Goal: Task Accomplishment & Management: Use online tool/utility

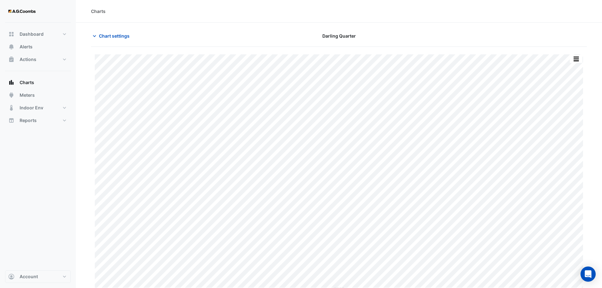
type input "**********"
click at [93, 34] on icon "button" at bounding box center [94, 36] width 6 height 6
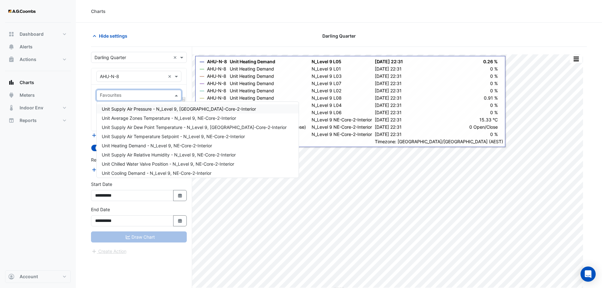
click at [177, 95] on span at bounding box center [177, 95] width 8 height 7
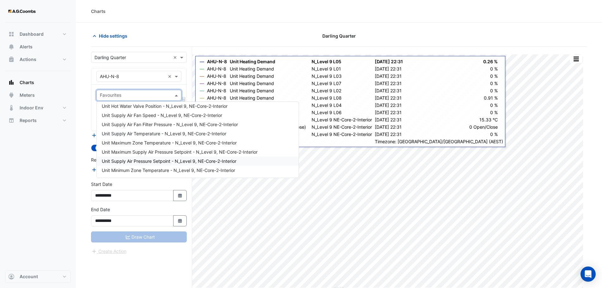
scroll to position [77, 0]
click at [160, 161] on span "Unit Supply Air Pressure Setpoint - N_Level 9, NE-Core-2-Interior" at bounding box center [169, 160] width 135 height 5
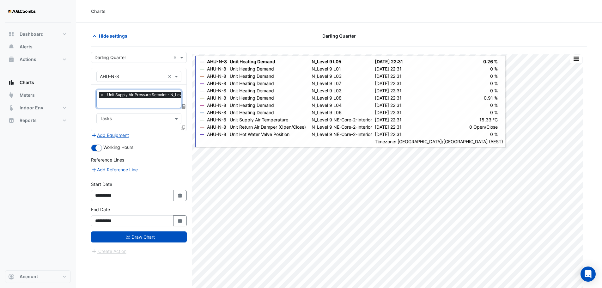
click at [163, 95] on span "Unit Supply Air Pressure Setpoint - N_Level 9, NE-Core-2-Interior" at bounding box center [166, 95] width 121 height 6
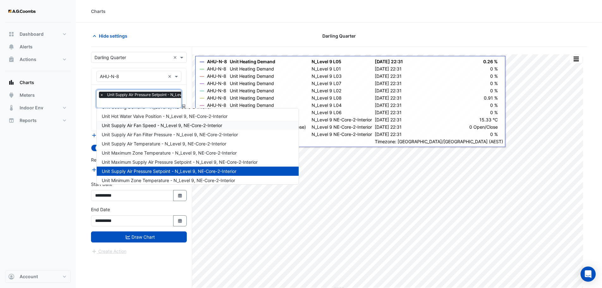
scroll to position [72, 0]
click at [160, 125] on span "Unit Supply Air Fan Speed - N_Level 9, NE-Core-2-Interior" at bounding box center [162, 125] width 120 height 5
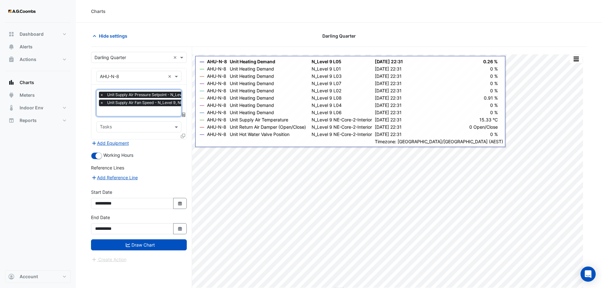
click at [100, 96] on span "×" at bounding box center [102, 95] width 6 height 6
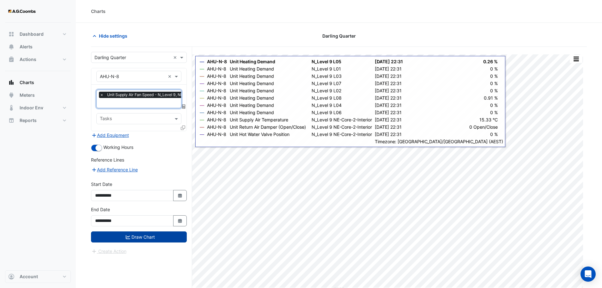
click at [137, 236] on button "Draw Chart" at bounding box center [139, 236] width 96 height 11
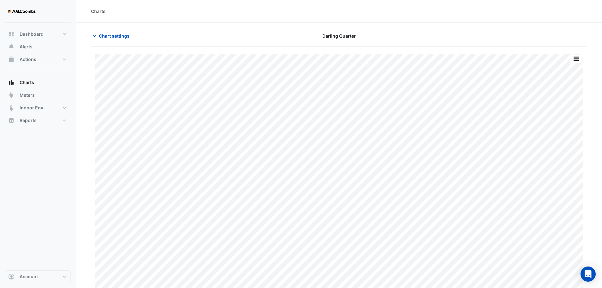
click at [90, 36] on div "Chart settings" at bounding box center [171, 35] width 168 height 11
click at [95, 34] on icon "button" at bounding box center [94, 36] width 6 height 6
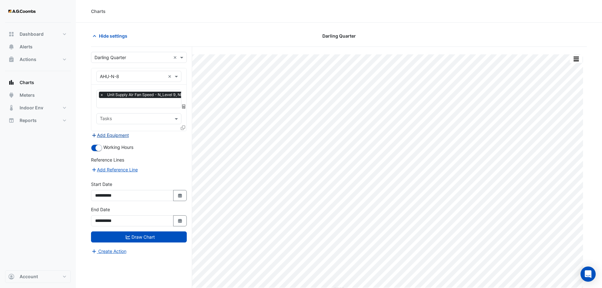
click at [110, 132] on button "Add Equipment" at bounding box center [110, 135] width 38 height 7
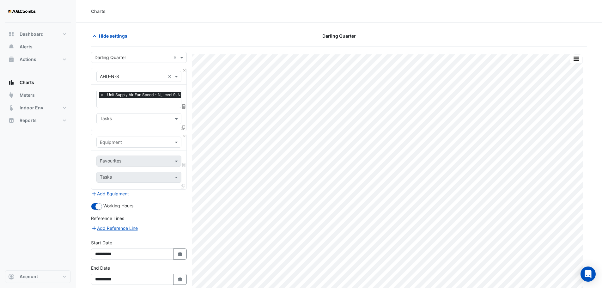
click at [149, 141] on input "text" at bounding box center [132, 142] width 65 height 7
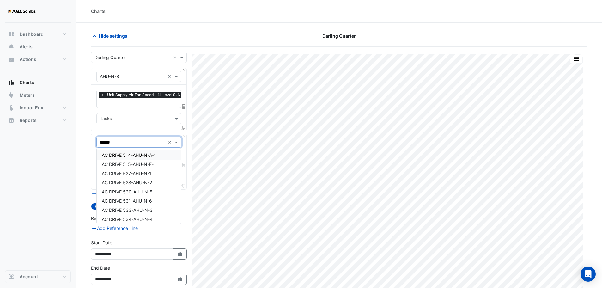
type input "*******"
click at [117, 163] on span "AHU-N-4" at bounding box center [111, 164] width 19 height 5
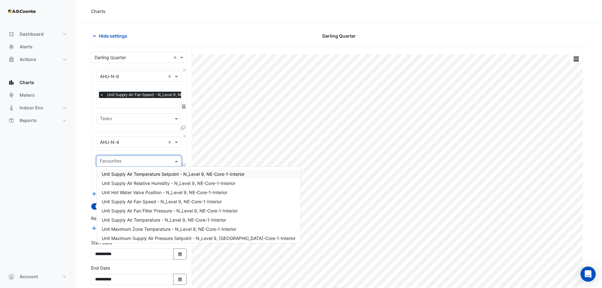
click at [135, 161] on input "text" at bounding box center [135, 161] width 71 height 7
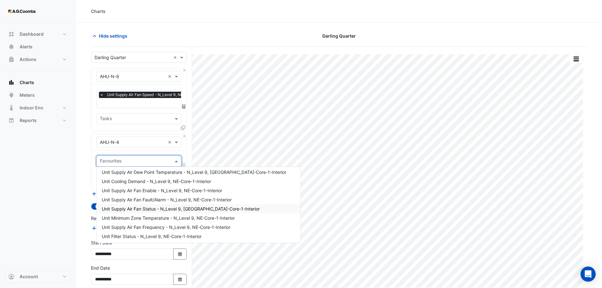
scroll to position [85, 0]
click at [157, 226] on span "Unit Supply Air Fan Frequency - N_Level 9, NE-Core-1-Interior" at bounding box center [166, 226] width 129 height 5
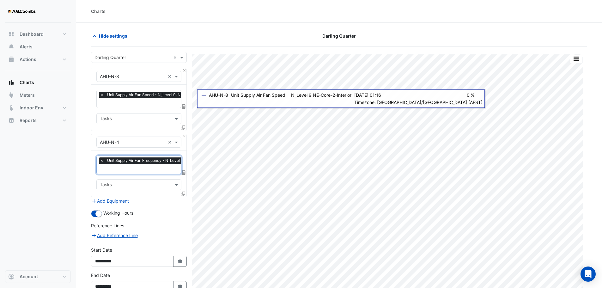
scroll to position [0, 3]
click at [162, 95] on span "Unit Supply Air Fan Speed - N_Level 9, NE-Core-2-Interior" at bounding box center [156, 95] width 108 height 6
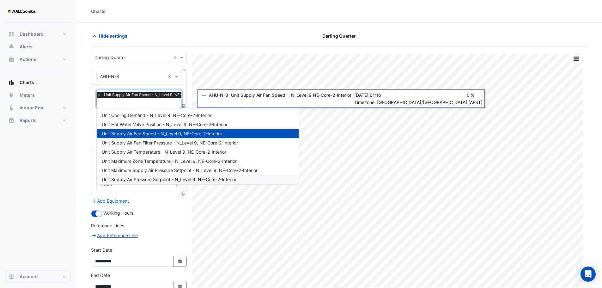
scroll to position [65, 0]
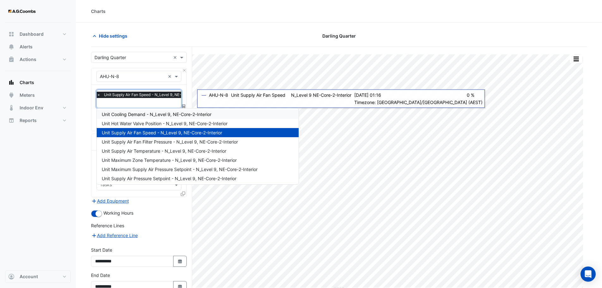
click at [98, 95] on span "×" at bounding box center [99, 95] width 6 height 6
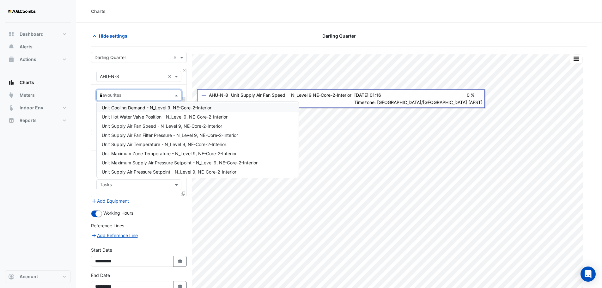
scroll to position [0, 0]
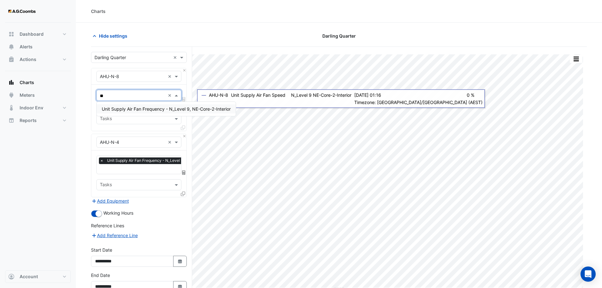
type input "***"
click at [129, 111] on span "Unit Supply Air Fan Frequency - N_Level 9, NE-Core-2-Interior" at bounding box center [166, 108] width 129 height 5
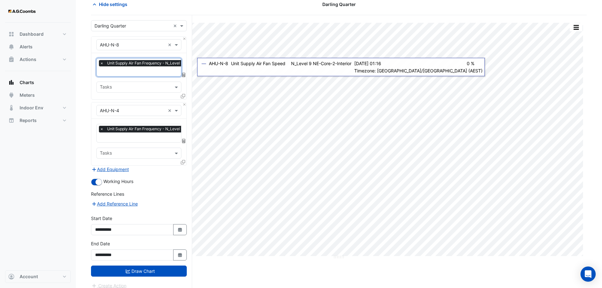
scroll to position [37, 0]
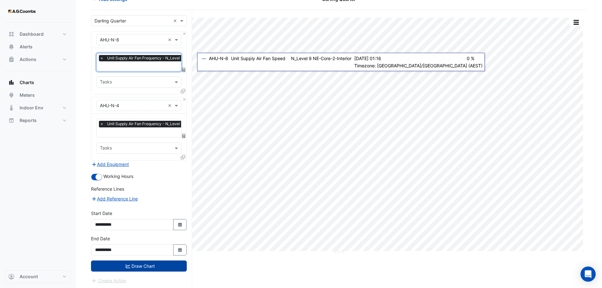
click at [154, 266] on button "Draw Chart" at bounding box center [139, 266] width 96 height 11
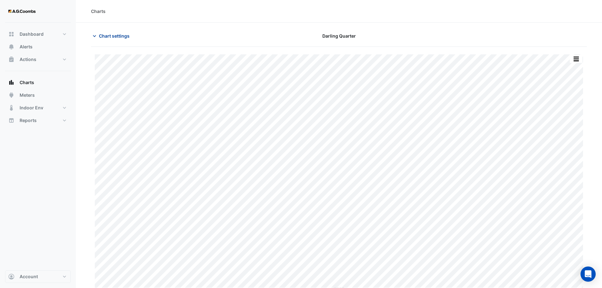
click at [108, 37] on span "Chart settings" at bounding box center [114, 36] width 31 height 7
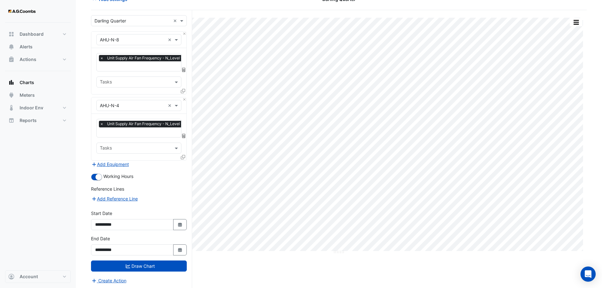
scroll to position [36, 0]
click at [181, 226] on fa-icon "Select Date" at bounding box center [180, 224] width 6 height 5
select select "*"
select select "****"
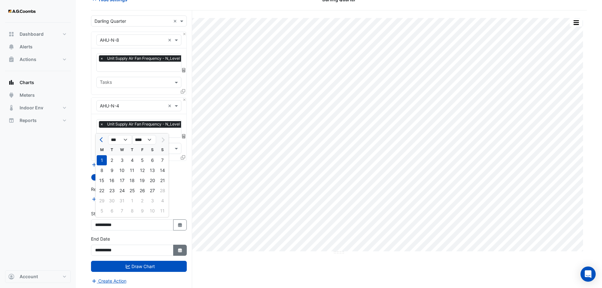
click at [183, 250] on button "Select Date" at bounding box center [180, 250] width 14 height 11
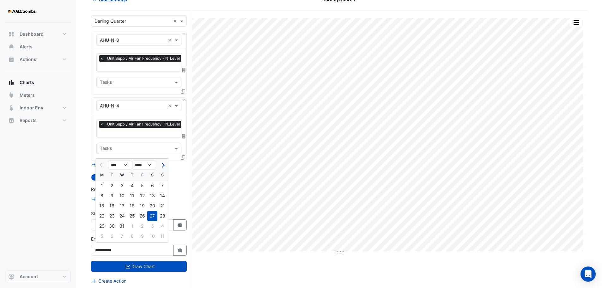
click at [164, 163] on button "Next month" at bounding box center [163, 165] width 8 height 10
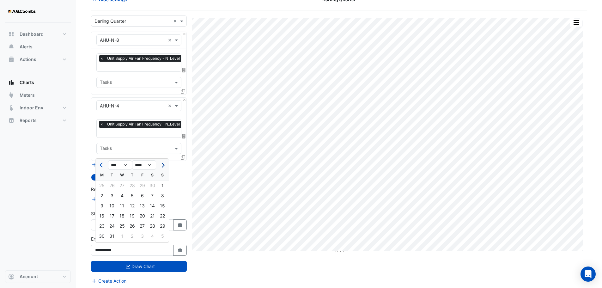
click at [164, 163] on button "Next month" at bounding box center [163, 165] width 8 height 10
select select "*"
select select "****"
click at [164, 163] on button "Next month" at bounding box center [163, 165] width 8 height 10
select select "*"
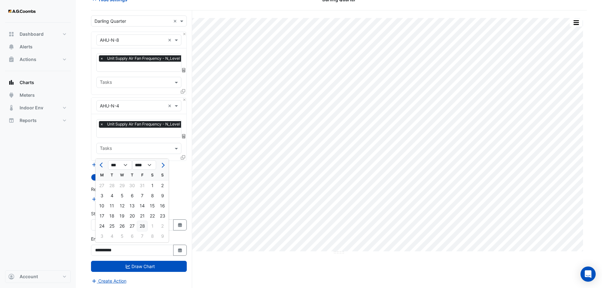
click at [145, 223] on div "28" at bounding box center [142, 226] width 10 height 10
type input "**********"
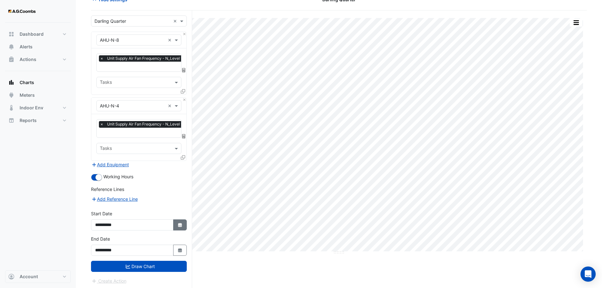
click at [183, 225] on button "Select Date" at bounding box center [180, 224] width 14 height 11
select select "*"
select select "****"
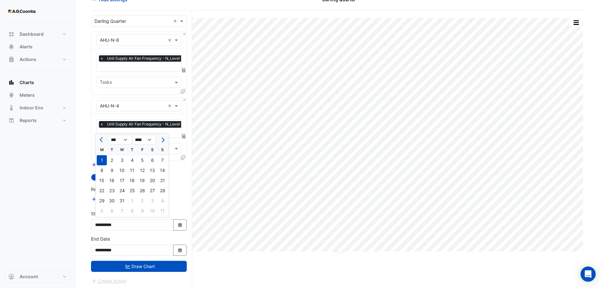
click at [166, 138] on button "Next month" at bounding box center [163, 140] width 8 height 10
click at [164, 138] on button "Next month" at bounding box center [163, 140] width 8 height 10
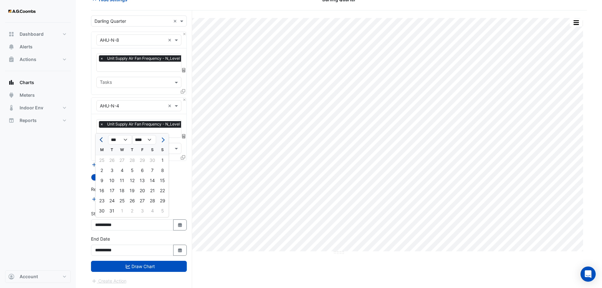
click at [102, 141] on span "Previous month" at bounding box center [102, 140] width 5 height 5
select select "**"
click at [141, 162] on div "1" at bounding box center [142, 160] width 10 height 10
type input "**********"
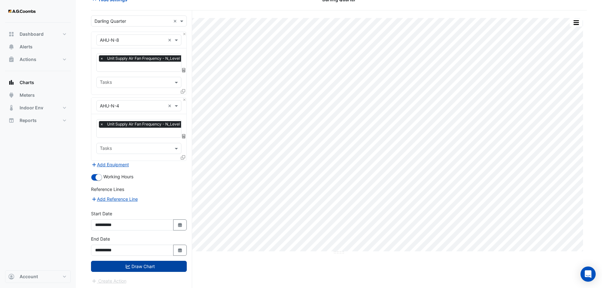
click at [151, 267] on button "Draw Chart" at bounding box center [139, 266] width 96 height 11
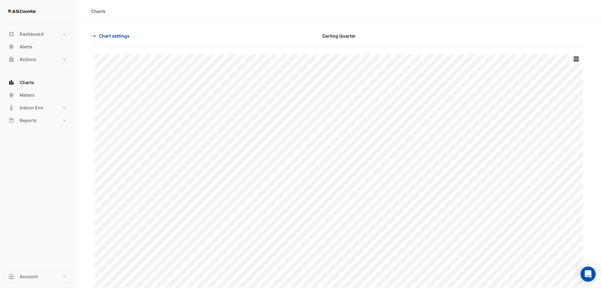
click at [117, 38] on span "Chart settings" at bounding box center [114, 36] width 31 height 7
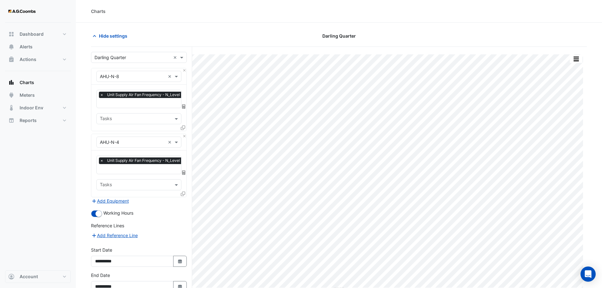
scroll to position [0, 3]
click at [124, 103] on input "text" at bounding box center [158, 103] width 123 height 7
type input "*****"
click at [132, 114] on span "Unit Supply Air Fan Speed - N_Level 9, NE-Core-2-Interior" at bounding box center [162, 115] width 120 height 5
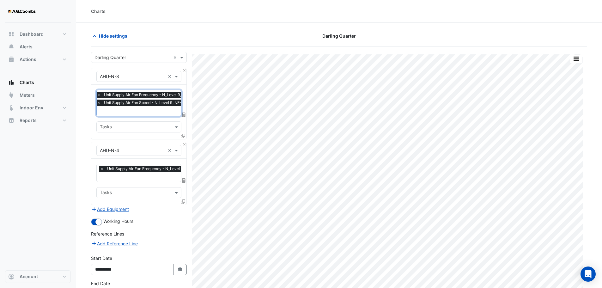
click at [128, 179] on input "text" at bounding box center [161, 177] width 123 height 7
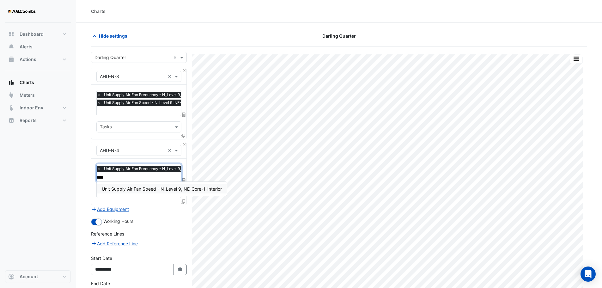
type input "*****"
click at [132, 187] on span "Unit Supply Air Fan Speed - N_Level 9, NE-Core-1-Interior" at bounding box center [162, 188] width 120 height 5
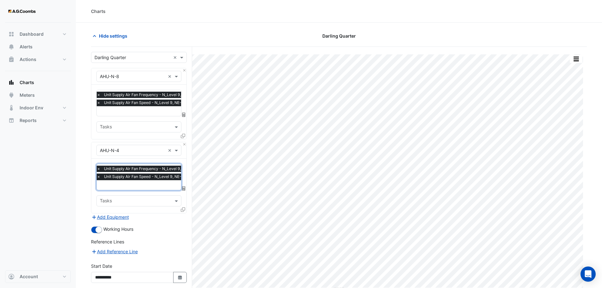
click at [162, 170] on span "Unit Supply Air Fan Frequency - N_Level 9, NE-Core-1-Interior" at bounding box center [160, 169] width 116 height 6
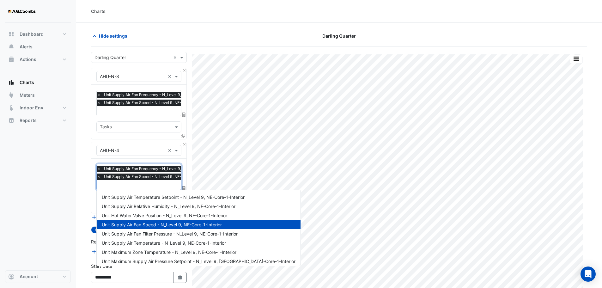
click at [99, 170] on span "×" at bounding box center [99, 169] width 6 height 6
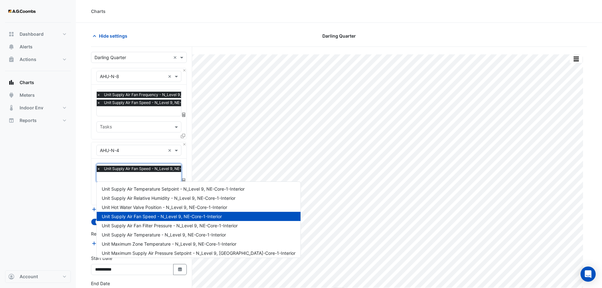
click at [98, 95] on span "×" at bounding box center [99, 95] width 6 height 6
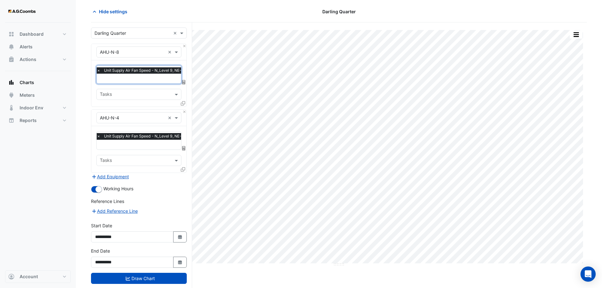
scroll to position [37, 0]
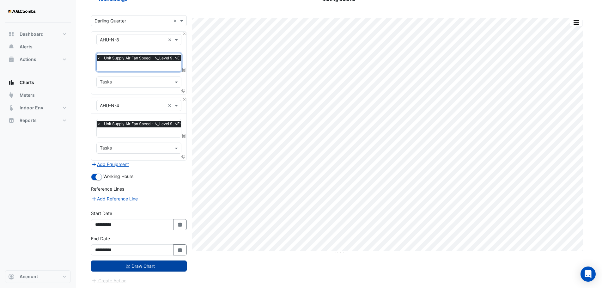
click at [156, 265] on button "Draw Chart" at bounding box center [139, 266] width 96 height 11
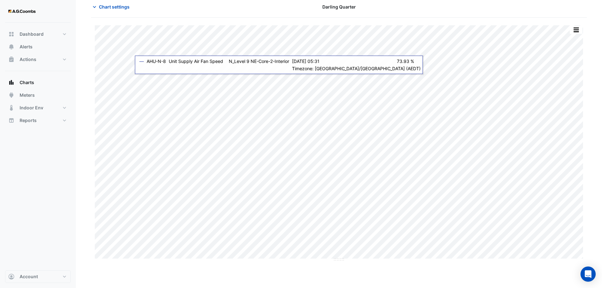
scroll to position [29, 0]
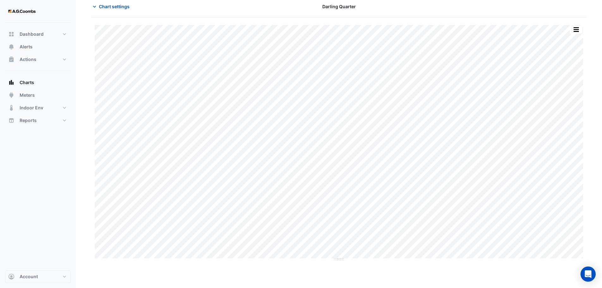
drag, startPoint x: 114, startPoint y: 264, endPoint x: 81, endPoint y: 271, distance: 33.9
click at [81, 271] on section "Chart settings [GEOGRAPHIC_DATA] Split by Equip Split All Print Save as JPEG Sa…" at bounding box center [339, 144] width 526 height 303
click at [112, 17] on span "Chart settings" at bounding box center [114, 15] width 31 height 7
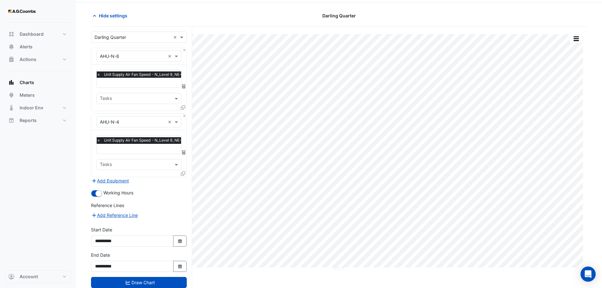
click at [131, 83] on input "text" at bounding box center [155, 83] width 116 height 7
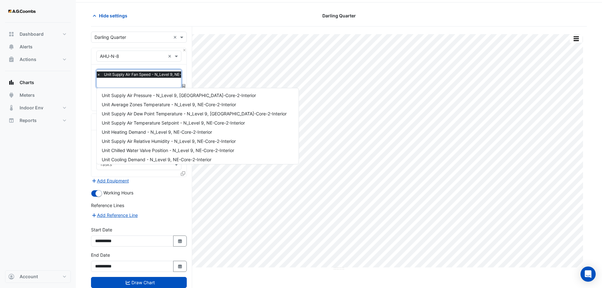
scroll to position [85, 0]
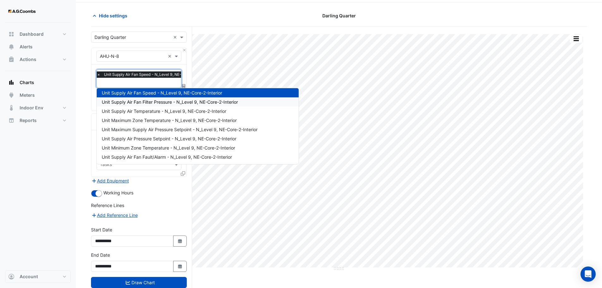
click at [182, 102] on span "Unit Supply Air Fan Filter Pressure - N_Level 9, NE-Core-2-Interior" at bounding box center [170, 101] width 136 height 5
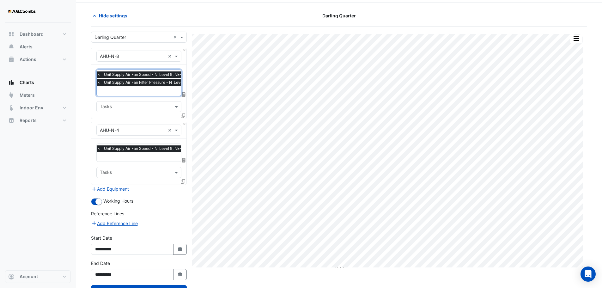
click at [151, 92] on input "text" at bounding box center [162, 91] width 130 height 7
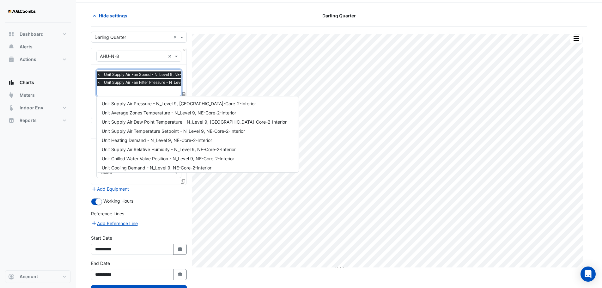
scroll to position [94, 0]
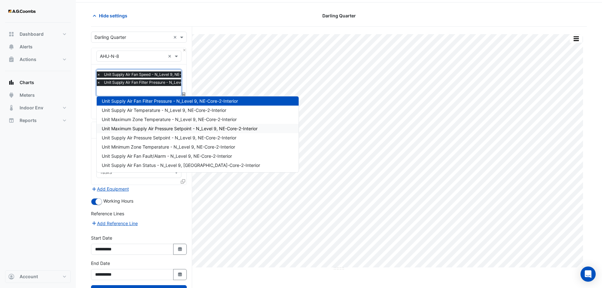
click at [158, 129] on span "Unit Maximum Supply Air Pressure Setpoint - N_Level 9, NE-Core-2-Interior" at bounding box center [180, 128] width 156 height 5
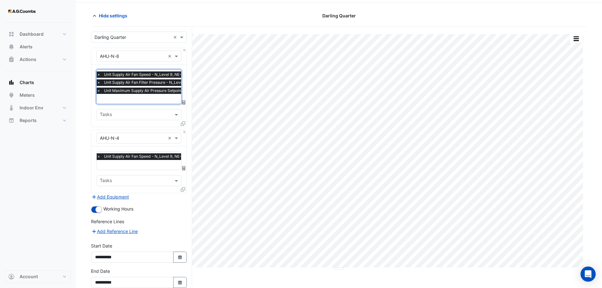
click at [129, 164] on input "text" at bounding box center [154, 165] width 115 height 7
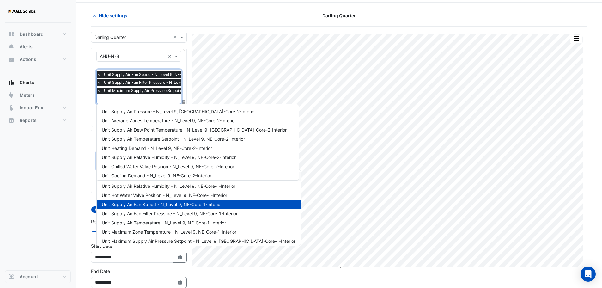
click at [109, 83] on span "Unit Supply Air Fan Filter Pressure - N_Level 9, NE-Core-2-Interior" at bounding box center [163, 82] width 123 height 6
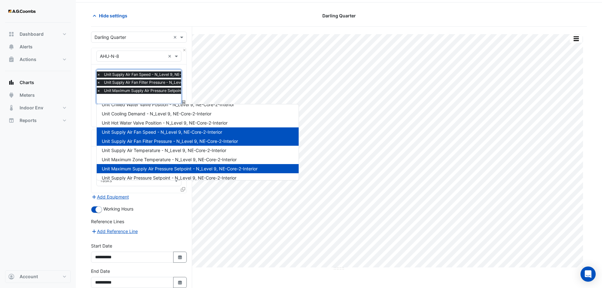
scroll to position [57, 0]
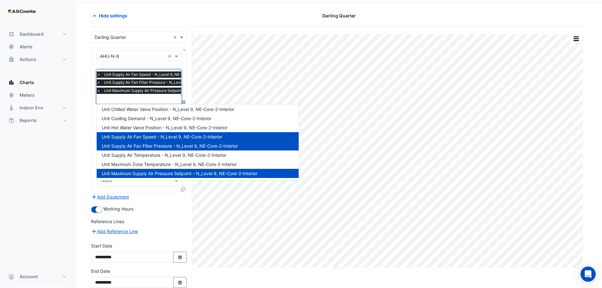
click at [159, 150] on div "Unit Supply Air Fan Filter Pressure - N_Level 9, NE-Core-2-Interior" at bounding box center [198, 145] width 202 height 9
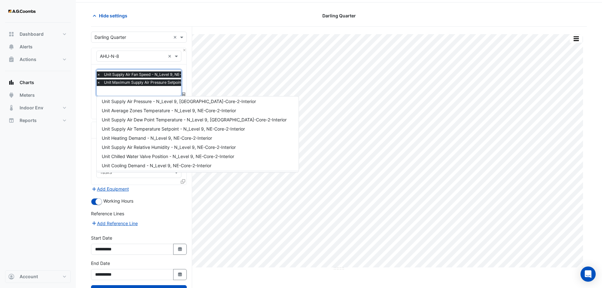
scroll to position [0, 0]
click at [152, 105] on span "Unit Supply Air Pressure - N_Level 9, [GEOGRAPHIC_DATA]-Core-2-Interior" at bounding box center [179, 103] width 154 height 5
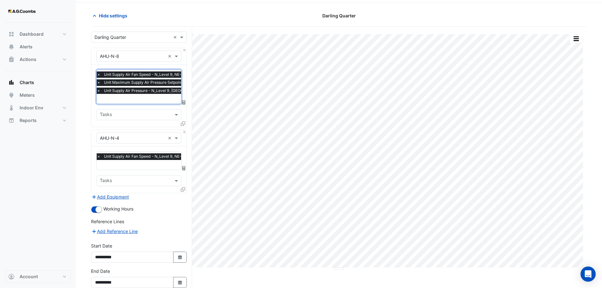
click at [129, 166] on input "text" at bounding box center [154, 165] width 115 height 7
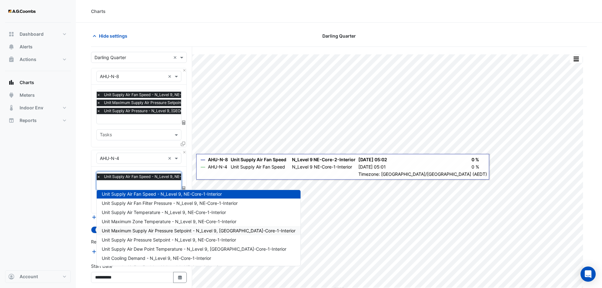
scroll to position [31, 0]
click at [144, 242] on span "Unit Supply Air Pressure Setpoint - N_Level 9, NE-Core-1-Interior" at bounding box center [169, 239] width 134 height 5
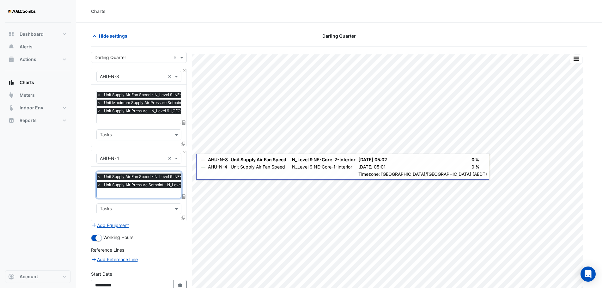
click at [141, 194] on input "text" at bounding box center [161, 193] width 128 height 7
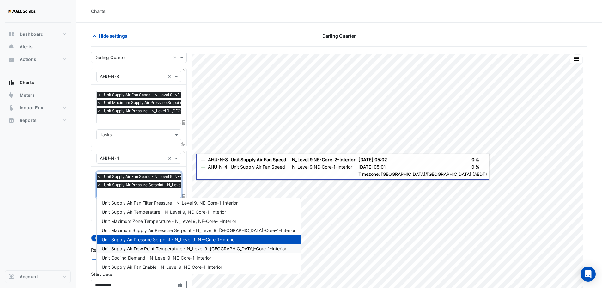
scroll to position [0, 0]
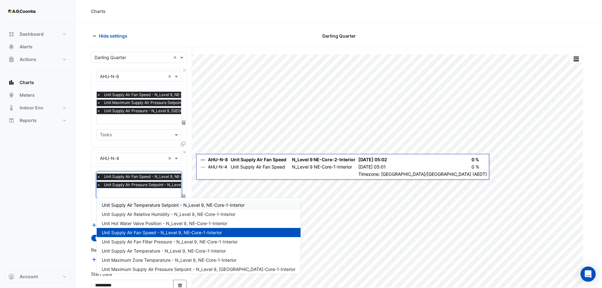
click at [144, 191] on input "text" at bounding box center [161, 193] width 128 height 7
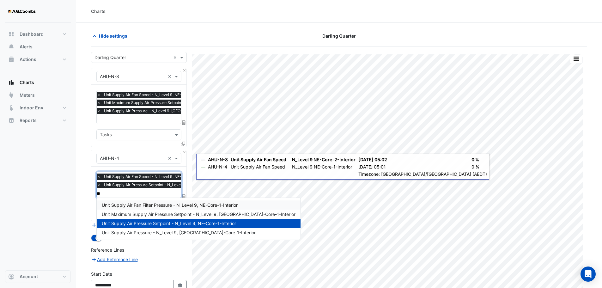
type input "***"
click at [150, 234] on span "Unit Supply Air Pressure - N_Level 9, [GEOGRAPHIC_DATA]-Core-1-Interior" at bounding box center [179, 232] width 154 height 5
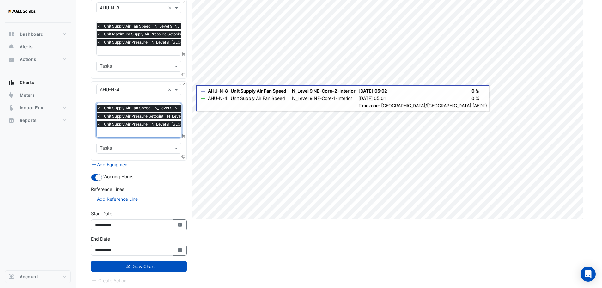
scroll to position [68, 0]
click at [132, 262] on button "Draw Chart" at bounding box center [139, 266] width 96 height 11
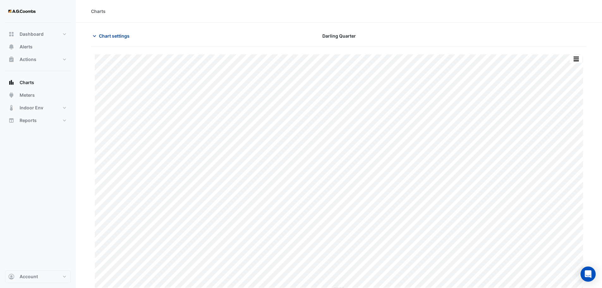
click at [96, 38] on icon "button" at bounding box center [94, 36] width 6 height 6
click at [95, 34] on icon "button" at bounding box center [94, 36] width 6 height 6
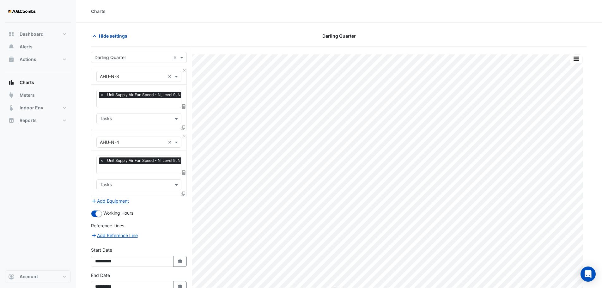
click at [266, 40] on div "Darling Quarter" at bounding box center [339, 35] width 168 height 11
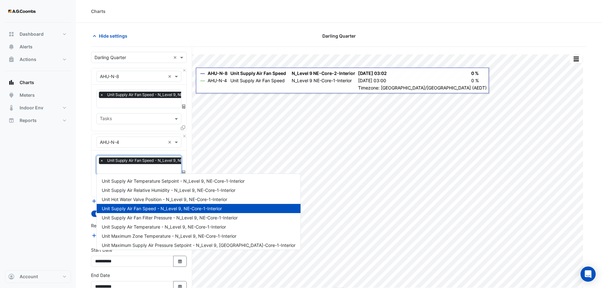
click at [115, 172] on div at bounding box center [157, 170] width 116 height 8
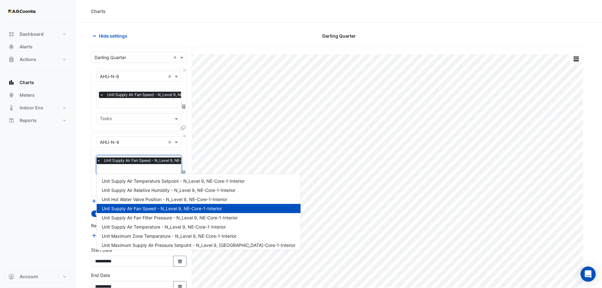
click at [119, 104] on input "text" at bounding box center [158, 103] width 116 height 7
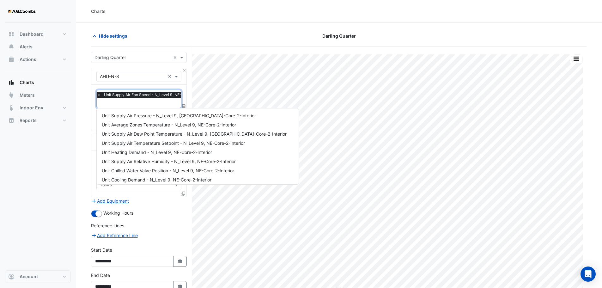
scroll to position [85, 0]
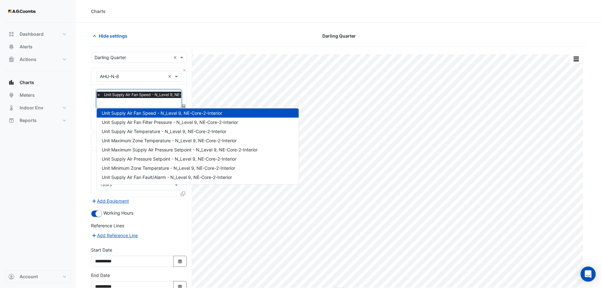
click at [141, 115] on span "Unit Supply Air Fan Speed - N_Level 9, NE-Core-2-Interior" at bounding box center [162, 112] width 120 height 5
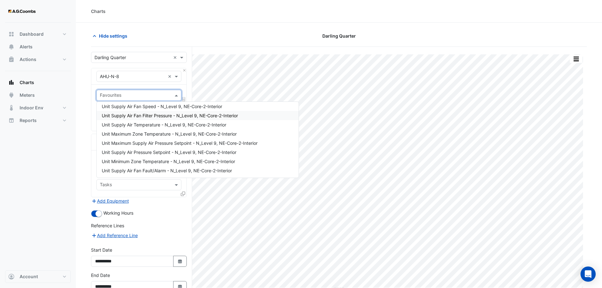
scroll to position [0, 0]
click at [132, 97] on input "text" at bounding box center [135, 96] width 71 height 7
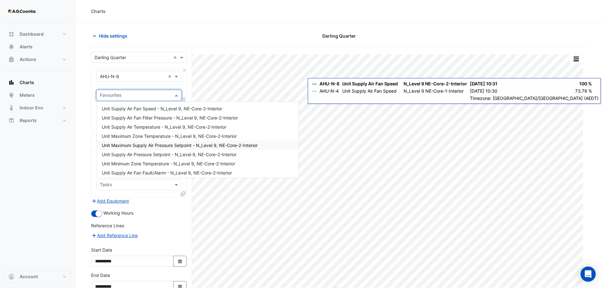
scroll to position [83, 0]
click at [166, 139] on div "Unit Maximum Zone Temperature - N_Level 9, NE-Core-2-Interior" at bounding box center [198, 135] width 202 height 9
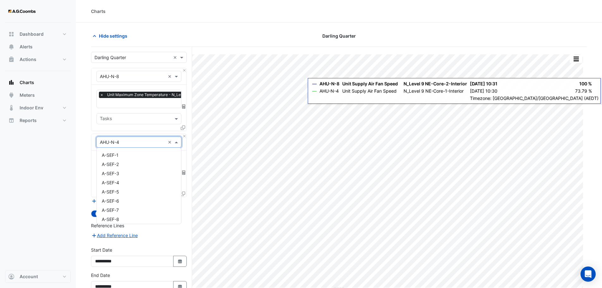
click at [166, 139] on div at bounding box center [139, 141] width 84 height 7
click at [146, 100] on input "text" at bounding box center [162, 103] width 130 height 7
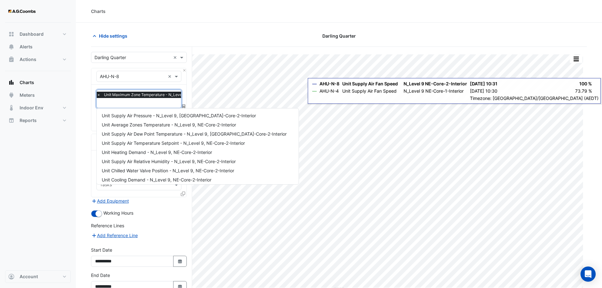
scroll to position [113, 0]
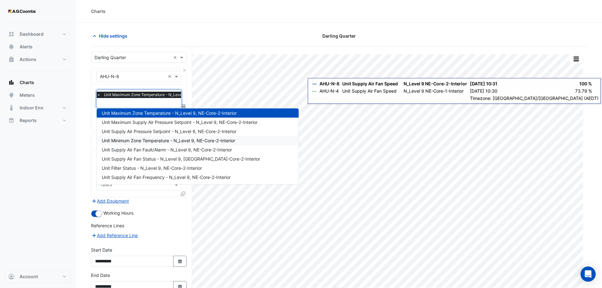
click at [178, 145] on div "Unit Minimum Zone Temperature - N_Level 9, NE-Core-2-Interior" at bounding box center [198, 140] width 202 height 9
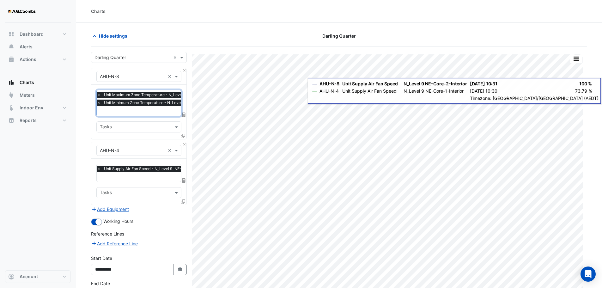
click at [136, 111] on input "text" at bounding box center [162, 111] width 130 height 7
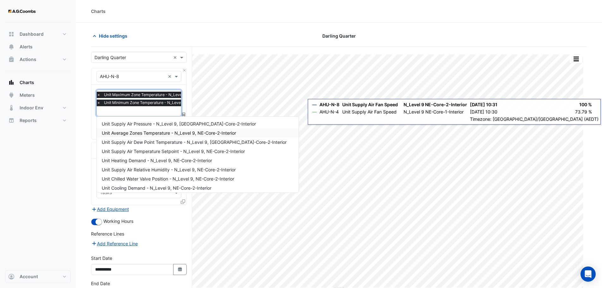
scroll to position [0, 0]
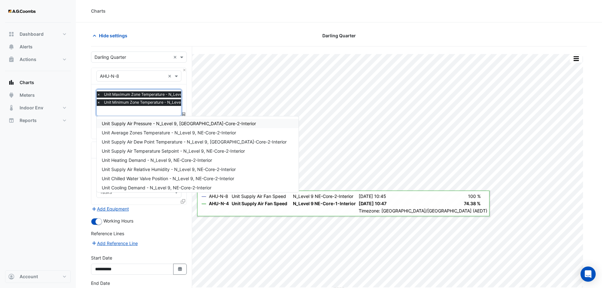
click at [100, 101] on span "×" at bounding box center [99, 102] width 6 height 6
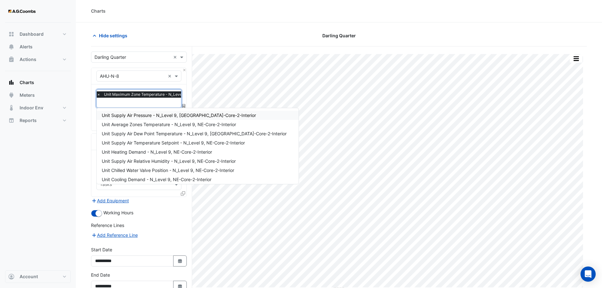
drag, startPoint x: 341, startPoint y: 3, endPoint x: 83, endPoint y: 151, distance: 297.5
click at [83, 151] on section "Hide settings [GEOGRAPHIC_DATA] Split by Equip Split All Print Save as JPEG Sav…" at bounding box center [339, 173] width 526 height 303
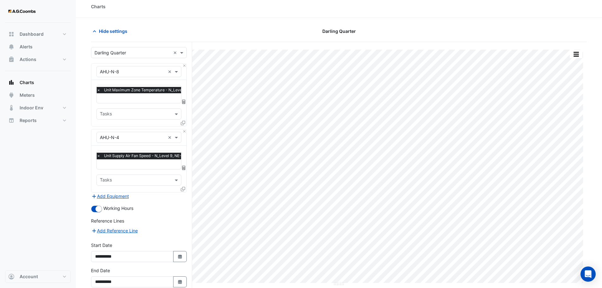
scroll to position [0, 0]
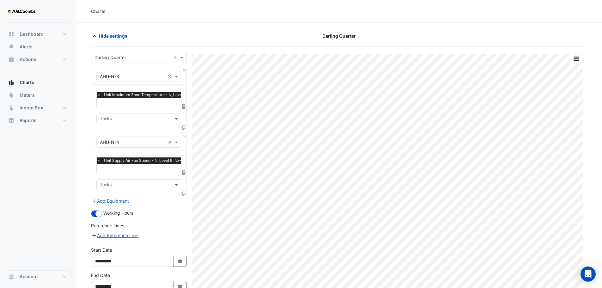
click at [98, 95] on span "×" at bounding box center [99, 95] width 6 height 6
click at [132, 93] on input "text" at bounding box center [135, 96] width 71 height 7
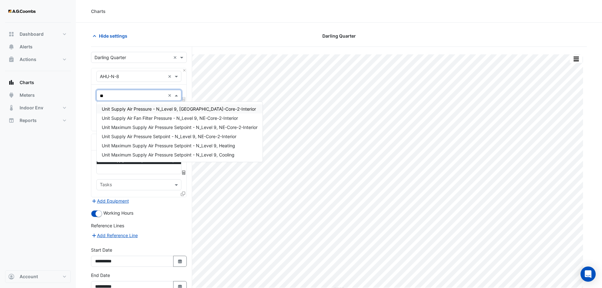
type input "***"
click at [160, 135] on span "Unit Supply Air Pressure Setpoint - N_Level 9, NE-Core-2-Interior" at bounding box center [169, 136] width 135 height 5
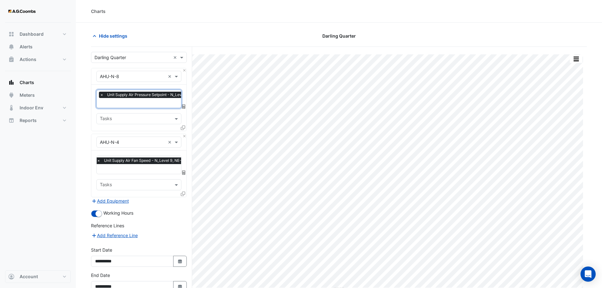
click at [99, 159] on span "×" at bounding box center [99, 160] width 6 height 6
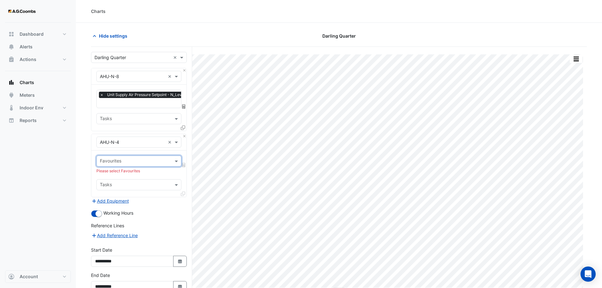
click at [140, 162] on input "text" at bounding box center [135, 161] width 71 height 7
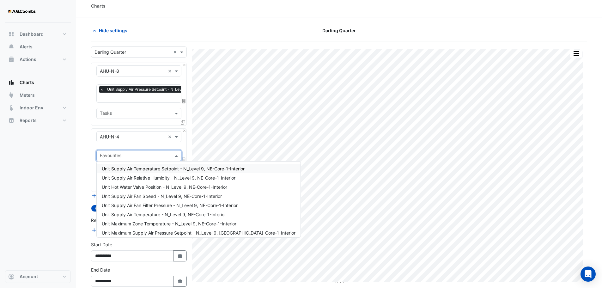
scroll to position [1, 0]
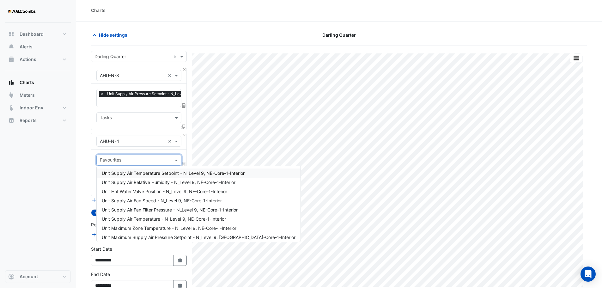
click at [81, 146] on section "Hide settings [GEOGRAPHIC_DATA] Split by Equip Split All Print Save as JPEG Sav…" at bounding box center [339, 173] width 526 height 303
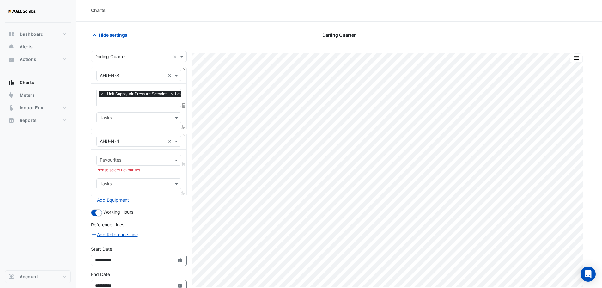
click at [125, 159] on input "text" at bounding box center [135, 160] width 71 height 7
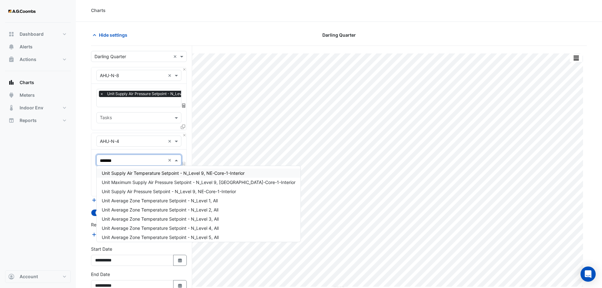
type input "******"
click at [160, 192] on span "Unit Supply Air Pressure Setpoint - N_Level 9, NE-Core-1-Interior" at bounding box center [169, 191] width 134 height 5
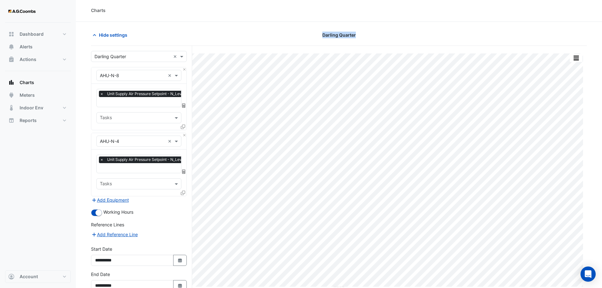
drag, startPoint x: 367, startPoint y: 32, endPoint x: 312, endPoint y: 40, distance: 56.2
click at [312, 40] on div "Darling Quarter" at bounding box center [339, 34] width 168 height 11
click at [373, 34] on div "Darling Quarter" at bounding box center [339, 34] width 168 height 11
drag, startPoint x: 314, startPoint y: 38, endPoint x: 279, endPoint y: 25, distance: 38.1
click at [279, 25] on section "Hide settings [GEOGRAPHIC_DATA] Split by Equip Split All Print Save as JPEG Sav…" at bounding box center [339, 173] width 526 height 303
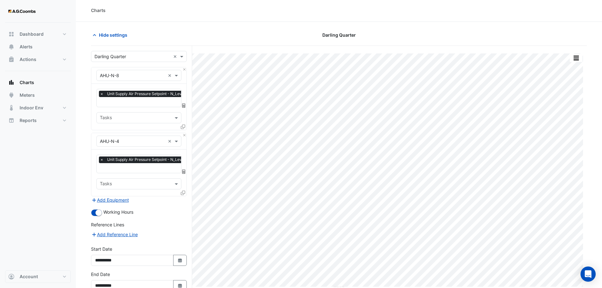
click at [233, 56] on app-charts "Hide settings [GEOGRAPHIC_DATA] Split by Equip Split All Print Save as JPEG Sav…" at bounding box center [339, 177] width 496 height 296
drag, startPoint x: 354, startPoint y: 37, endPoint x: 313, endPoint y: 40, distance: 40.9
click at [313, 40] on div "Darling Quarter" at bounding box center [339, 34] width 168 height 11
click at [384, 29] on section "Hide settings [GEOGRAPHIC_DATA] Split by Equip Split All Print Save as JPEG Sav…" at bounding box center [339, 173] width 526 height 303
drag, startPoint x: 356, startPoint y: 33, endPoint x: 314, endPoint y: 39, distance: 42.5
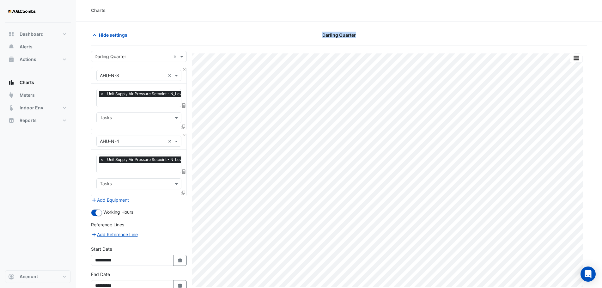
click at [314, 39] on div "Darling Quarter" at bounding box center [339, 34] width 168 height 11
click at [286, 19] on div "Charts" at bounding box center [339, 10] width 526 height 23
drag, startPoint x: 380, startPoint y: 38, endPoint x: 241, endPoint y: 15, distance: 140.7
click at [241, 15] on div "Charts Hide settings [GEOGRAPHIC_DATA] Split by Equip Split All Print Save as J…" at bounding box center [339, 162] width 526 height 326
click at [601, 91] on section "Hide settings [GEOGRAPHIC_DATA] Split by Equip Split All Print Save as JPEG Sav…" at bounding box center [339, 173] width 526 height 303
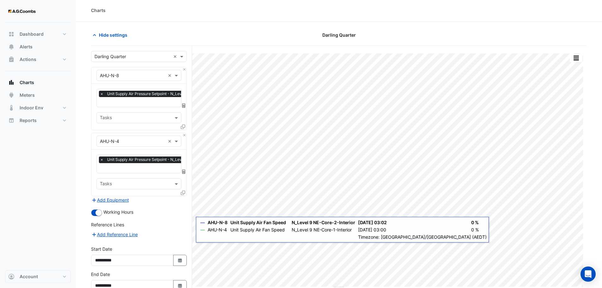
scroll to position [37, 0]
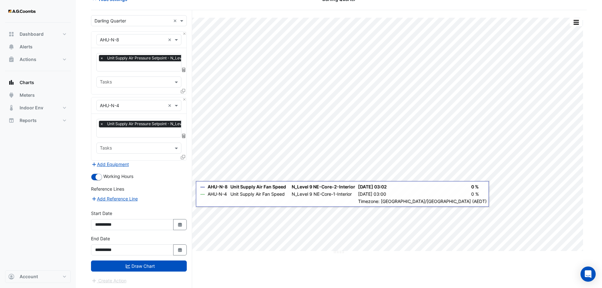
click at [53, 231] on div "Dashboard Portfolio Ratings Performance Alerts Actions Site Manager Charts" at bounding box center [38, 147] width 66 height 248
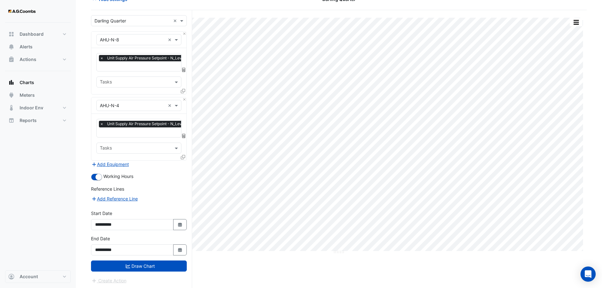
click at [35, 195] on div "Dashboard Portfolio Ratings Performance Alerts Actions Site Manager Charts" at bounding box center [38, 147] width 66 height 248
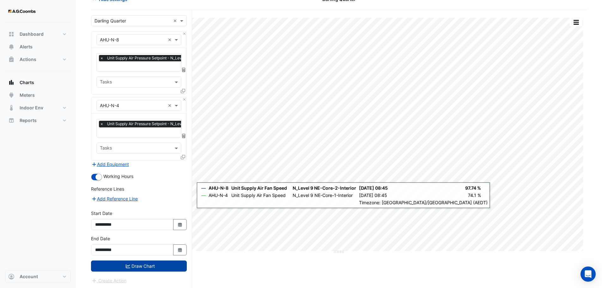
click at [133, 261] on button "Draw Chart" at bounding box center [139, 266] width 96 height 11
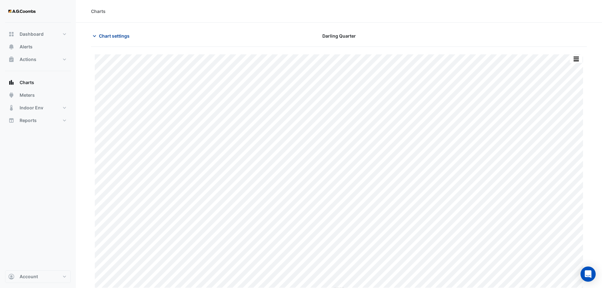
click at [95, 35] on icon "button" at bounding box center [94, 36] width 6 height 6
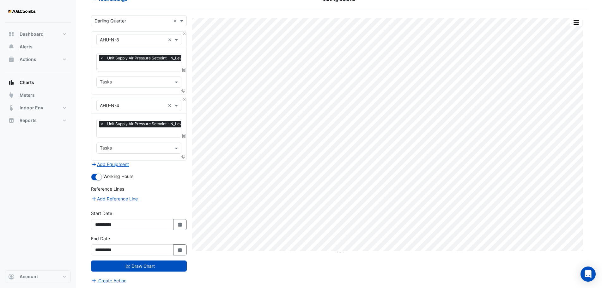
scroll to position [36, 0]
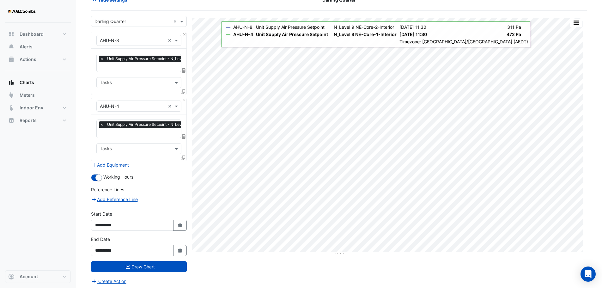
click at [14, 163] on div "Dashboard Portfolio Ratings Performance Alerts Actions Site Manager Charts" at bounding box center [38, 147] width 66 height 248
click at [177, 218] on div "**********" at bounding box center [139, 221] width 96 height 20
click at [178, 220] on button "Select Date" at bounding box center [180, 225] width 14 height 11
select select "**"
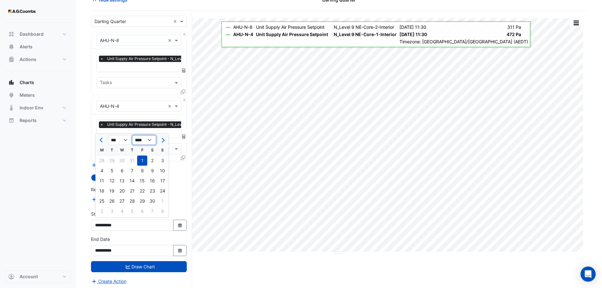
click at [155, 139] on select "**** **** **** **** **** **** **** **** **** **** **** ****" at bounding box center [144, 139] width 24 height 9
select select "****"
click at [132, 135] on select "**** **** **** **** **** **** **** **** **** **** **** ****" at bounding box center [144, 139] width 24 height 9
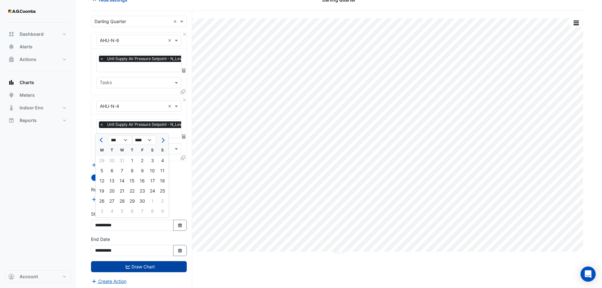
click at [154, 268] on button "Draw Chart" at bounding box center [139, 266] width 96 height 11
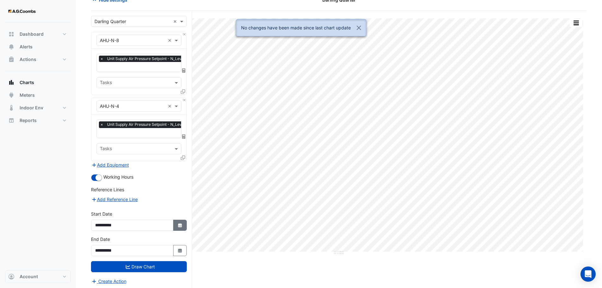
click at [182, 226] on fa-icon "Select Date" at bounding box center [180, 225] width 6 height 5
select select "**"
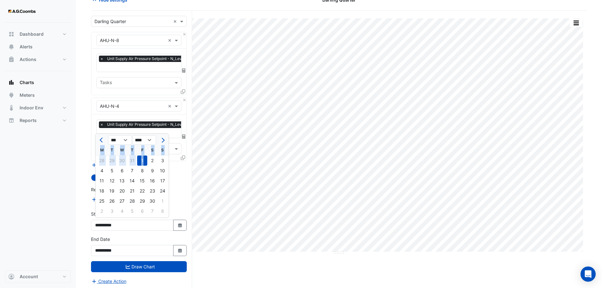
drag, startPoint x: 143, startPoint y: 160, endPoint x: 96, endPoint y: 151, distance: 47.6
click at [96, 151] on ngb-datepicker-month "M T W T F S S 28 29 30 31 1 2 3 4 5 6 7 8 9 10 11 12 13 14 15 16 17 18 19 20 21…" at bounding box center [131, 181] width 73 height 72
click at [150, 141] on select "**** **** **** **** **** **** **** **** **** **** **** ****" at bounding box center [144, 139] width 24 height 9
select select "****"
click at [132, 135] on select "**** **** **** **** **** **** **** **** **** **** **** ****" at bounding box center [144, 139] width 24 height 9
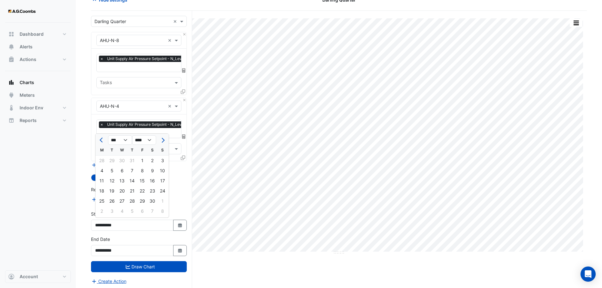
click at [181, 174] on div "Working Hours" at bounding box center [139, 178] width 96 height 8
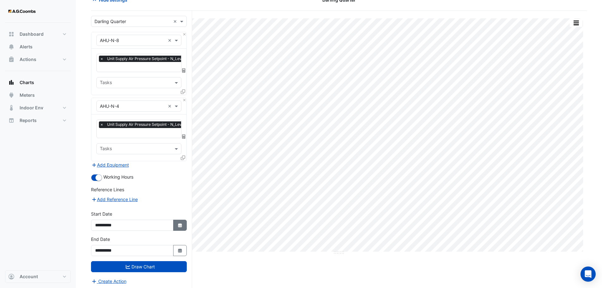
click at [180, 226] on icon "button" at bounding box center [180, 225] width 4 height 4
select select "**"
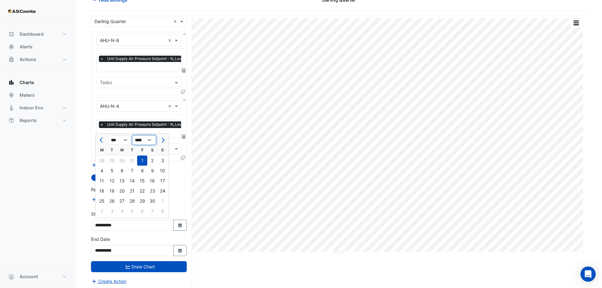
click at [150, 143] on select "**** **** **** **** **** **** **** **** **** **** **** ****" at bounding box center [144, 139] width 24 height 9
click at [132, 135] on select "**** **** **** **** **** **** **** **** **** **** **** ****" at bounding box center [144, 139] width 24 height 9
click at [149, 143] on select "**** **** **** **** **** **** **** **** **** **** **** **** **** **** **** ****…" at bounding box center [144, 139] width 24 height 9
select select "****"
click at [132, 135] on select "**** **** **** **** **** **** **** **** **** **** **** **** **** **** **** ****…" at bounding box center [144, 139] width 24 height 9
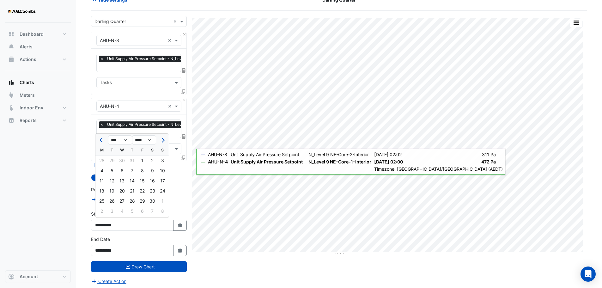
click at [184, 178] on div "Working Hours" at bounding box center [139, 178] width 96 height 8
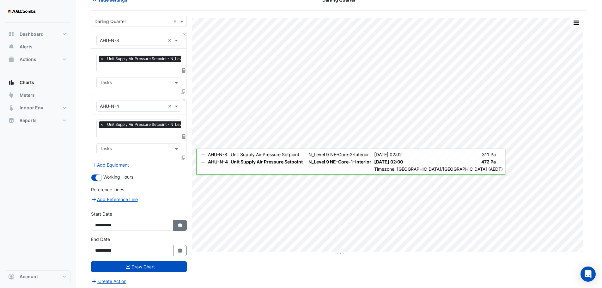
click at [179, 226] on icon "button" at bounding box center [180, 225] width 4 height 4
select select "**"
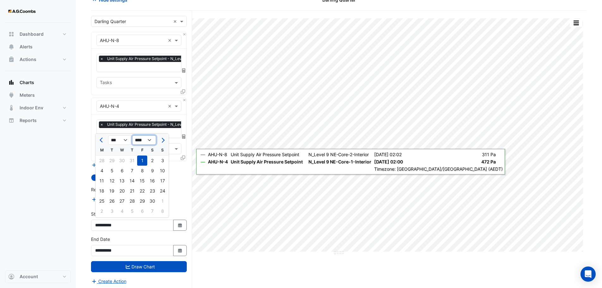
click at [151, 140] on select "**** **** **** **** **** **** **** **** **** **** **** ****" at bounding box center [144, 139] width 24 height 9
select select "****"
click at [132, 135] on select "**** **** **** **** **** **** **** **** **** **** **** ****" at bounding box center [144, 139] width 24 height 9
click at [101, 160] on div "1" at bounding box center [102, 161] width 10 height 10
type input "**********"
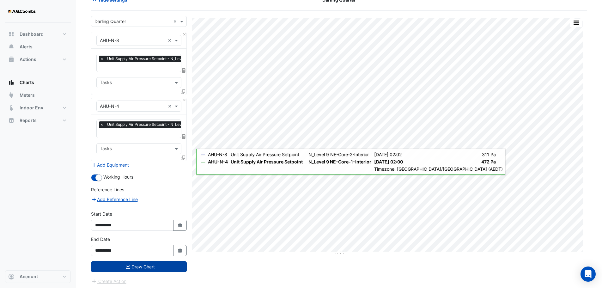
click at [157, 267] on button "Draw Chart" at bounding box center [139, 266] width 96 height 11
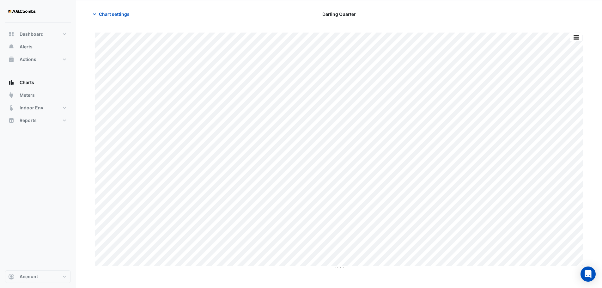
scroll to position [22, 0]
click at [601, 94] on section "Chart settings [GEOGRAPHIC_DATA] Split by Equip Split All Print Save as JPEG Sa…" at bounding box center [339, 152] width 526 height 303
